Goal: Task Accomplishment & Management: Manage account settings

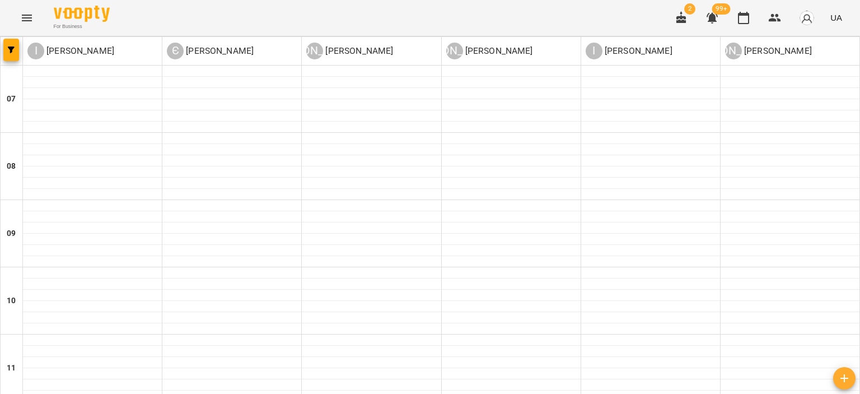
scroll to position [754, 0]
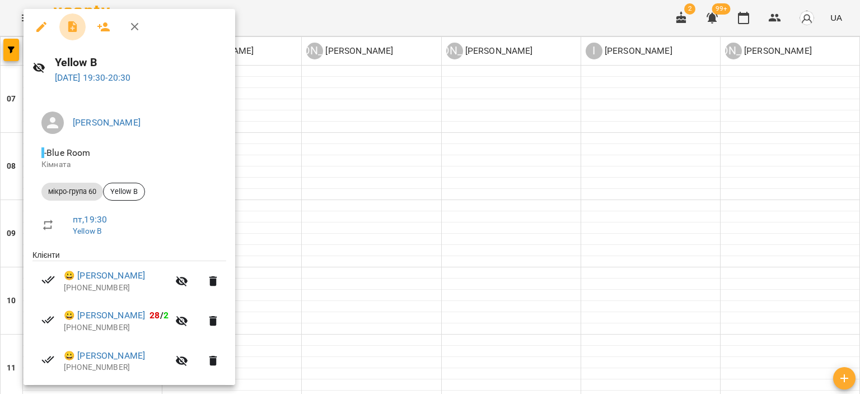
click at [75, 28] on icon "button" at bounding box center [72, 26] width 9 height 11
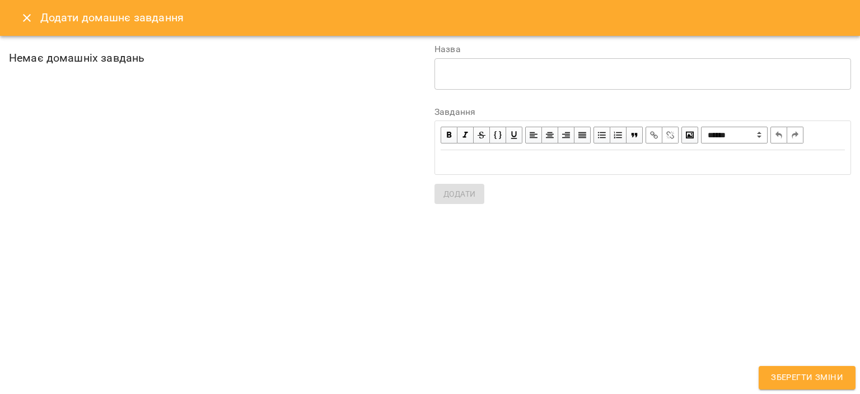
click at [468, 156] on div "Edit text" at bounding box center [643, 162] width 404 height 13
click at [473, 77] on textarea at bounding box center [643, 73] width 401 height 11
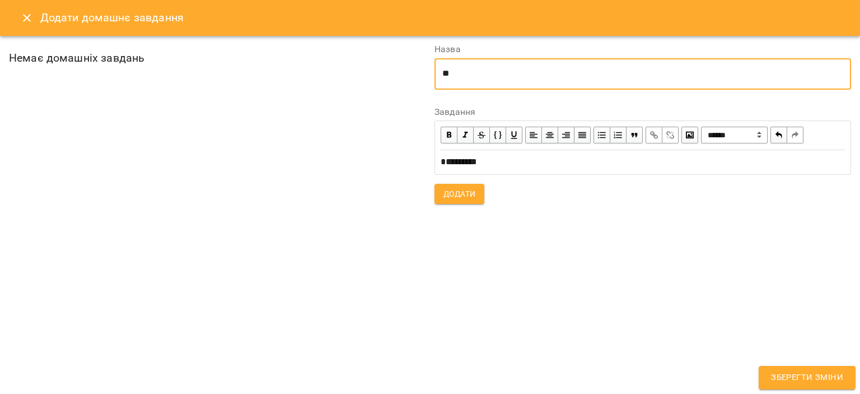
type textarea "*"
type textarea "**********"
click at [463, 188] on span "Додати" at bounding box center [460, 193] width 32 height 13
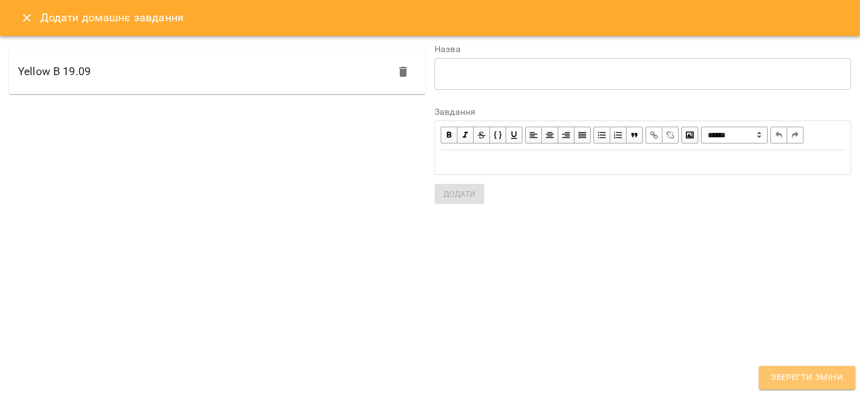
click at [806, 376] on span "Зберегти зміни" at bounding box center [807, 377] width 72 height 15
